Goal: Find specific page/section: Find specific page/section

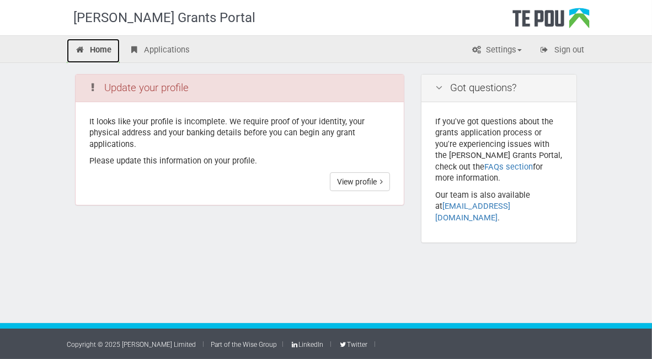
click at [102, 46] on link "Home" at bounding box center [93, 51] width 53 height 24
click at [355, 180] on link "View profile" at bounding box center [360, 181] width 60 height 19
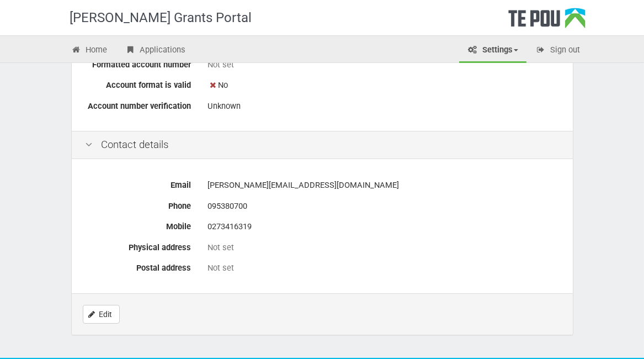
scroll to position [481, 0]
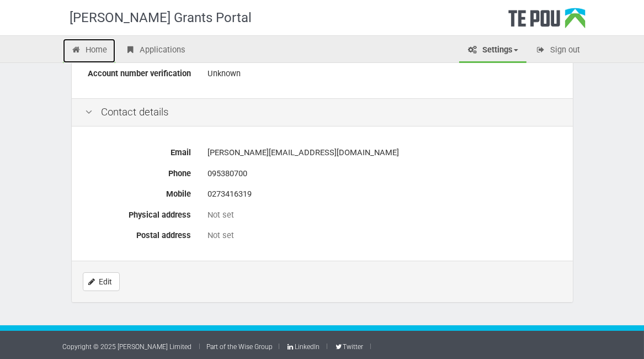
click at [103, 47] on link "Home" at bounding box center [89, 51] width 53 height 24
